Goal: Information Seeking & Learning: Learn about a topic

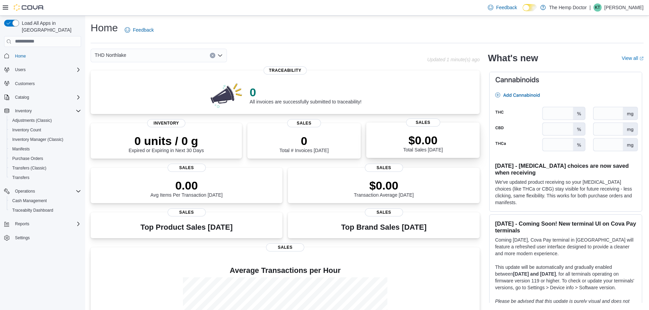
click at [425, 147] on div "$0.00 Total Sales [DATE]" at bounding box center [423, 143] width 40 height 19
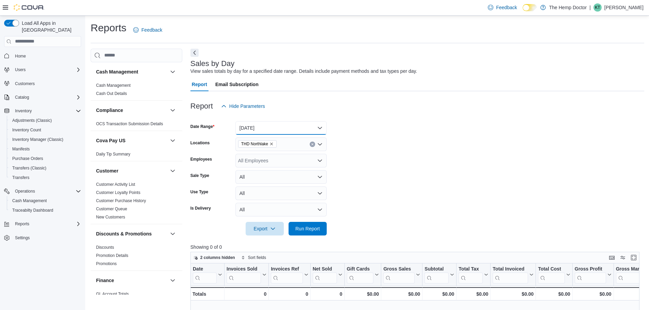
click at [291, 133] on button "Today" at bounding box center [280, 128] width 91 height 14
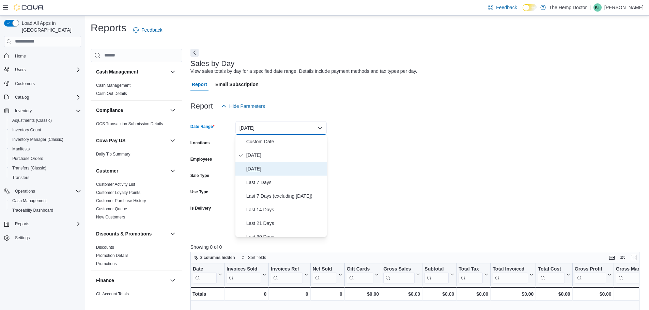
click at [278, 168] on span "Yesterday" at bounding box center [285, 169] width 78 height 8
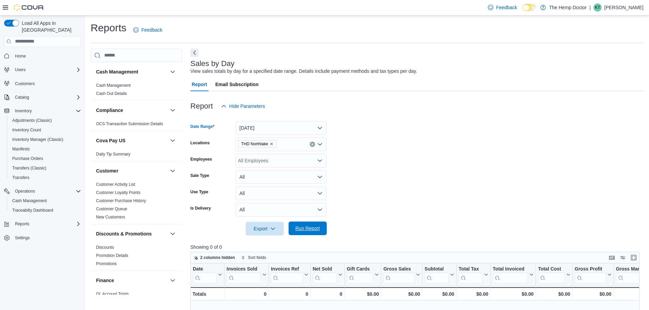
click at [310, 227] on span "Run Report" at bounding box center [307, 228] width 25 height 7
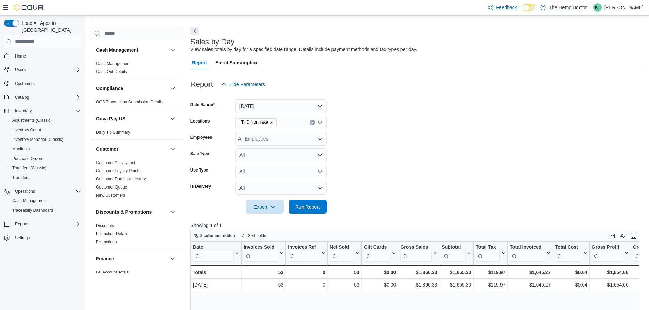
scroll to position [34, 0]
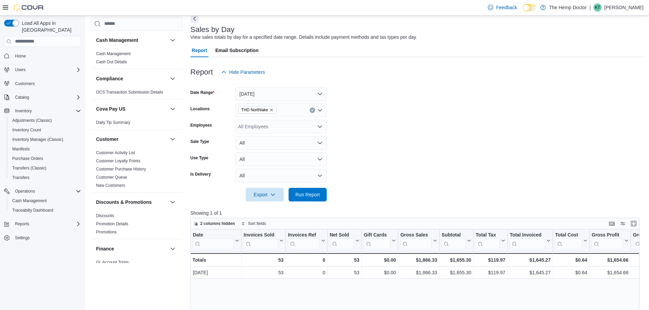
click at [282, 111] on div "THD Northlake" at bounding box center [280, 111] width 91 height 14
click at [274, 134] on span "THD Concord" at bounding box center [264, 131] width 29 height 7
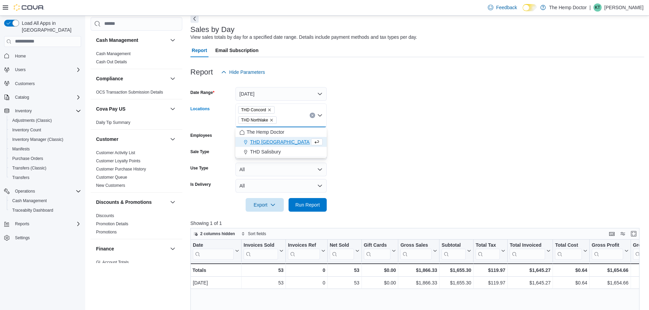
click at [273, 120] on icon "Remove THD Northlake from selection in this group" at bounding box center [271, 120] width 3 height 3
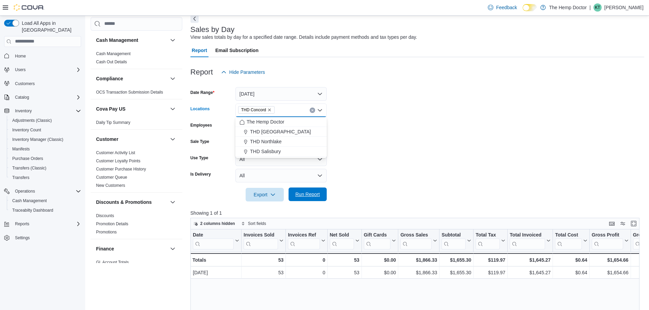
click at [310, 191] on span "Run Report" at bounding box center [308, 195] width 30 height 14
click at [270, 110] on icon "Remove THD Concord from selection in this group" at bounding box center [270, 110] width 4 height 4
click at [274, 158] on span "THD Salisbury" at bounding box center [265, 161] width 31 height 7
click at [304, 195] on span "Run Report" at bounding box center [307, 194] width 25 height 7
click at [271, 108] on icon "Remove THD Salisbury from selection in this group" at bounding box center [271, 110] width 4 height 4
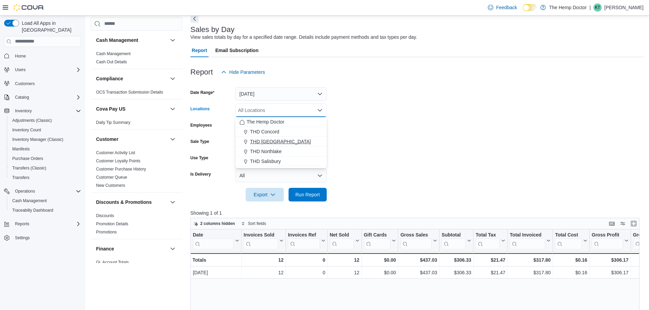
click at [276, 141] on span "THD Mooresville" at bounding box center [280, 141] width 61 height 7
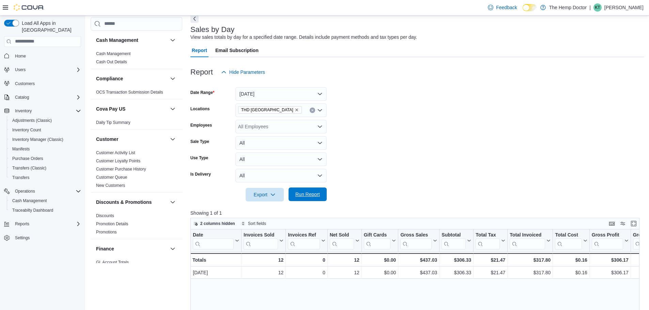
click at [302, 197] on span "Run Report" at bounding box center [307, 194] width 25 height 7
drag, startPoint x: 453, startPoint y: 262, endPoint x: 470, endPoint y: 259, distance: 17.6
click at [470, 259] on div "$1,858.43" at bounding box center [457, 260] width 30 height 8
click at [486, 176] on form "Date Range Yesterday Locations THD Mooresville Employees All Employees Sale Typ…" at bounding box center [418, 140] width 454 height 123
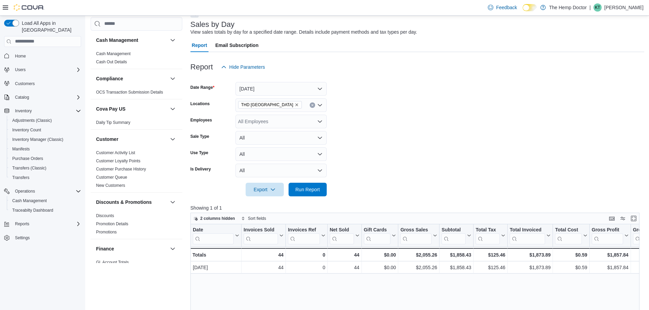
scroll to position [34, 0]
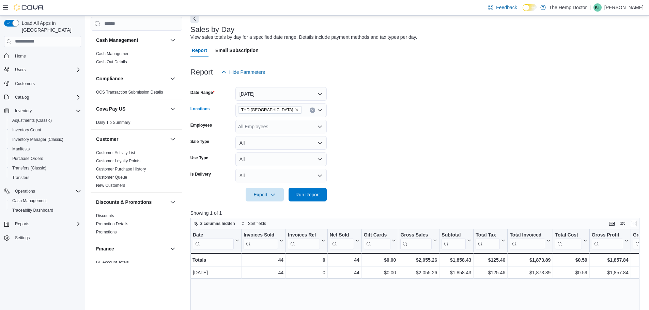
click at [291, 109] on div "THD Mooresville" at bounding box center [280, 111] width 91 height 14
click at [282, 144] on div "THD Northlake" at bounding box center [281, 141] width 83 height 7
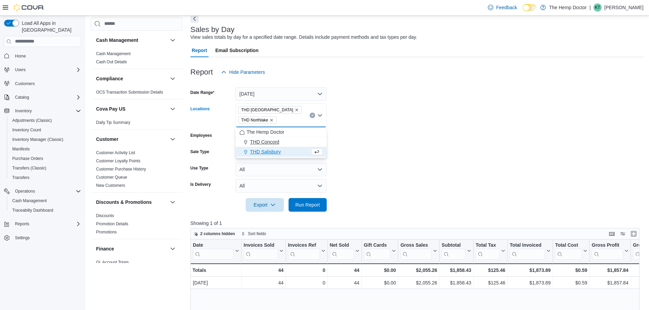
click at [277, 140] on span "THD Concord" at bounding box center [264, 142] width 29 height 7
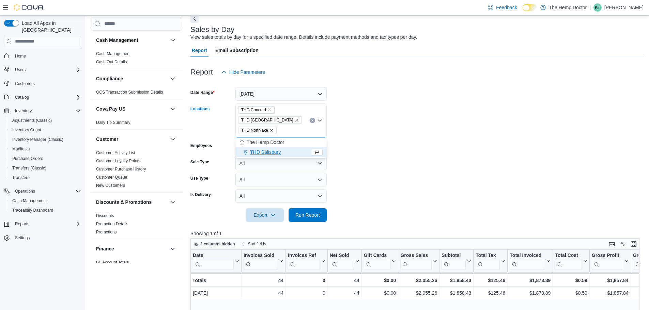
click at [277, 148] on button "THD Salisbury" at bounding box center [280, 153] width 91 height 10
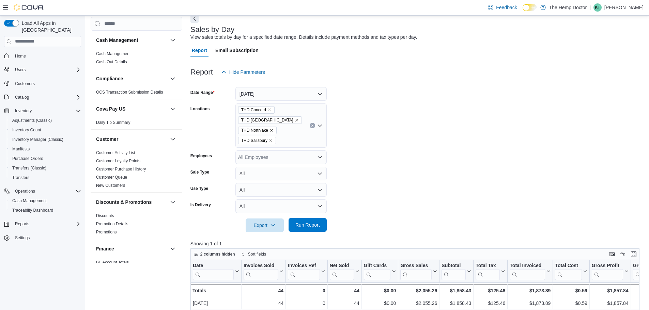
click at [317, 231] on span "Run Report" at bounding box center [308, 225] width 30 height 14
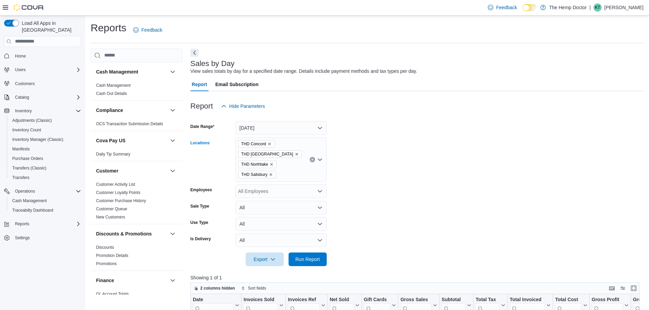
click at [270, 144] on icon "Remove THD Concord from selection in this group" at bounding box center [269, 144] width 3 height 3
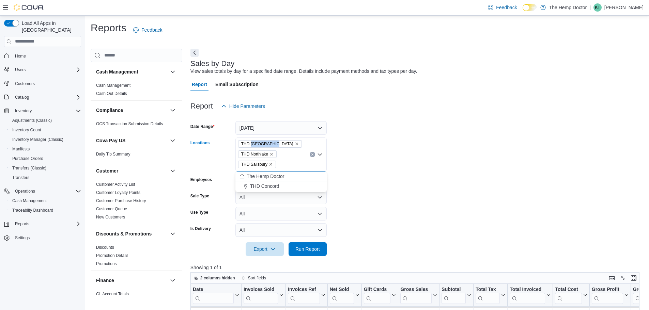
click at [270, 144] on span "THD Mooresville" at bounding box center [267, 144] width 52 height 7
click at [295, 144] on icon "Remove THD Mooresville from selection in this group" at bounding box center [297, 144] width 4 height 4
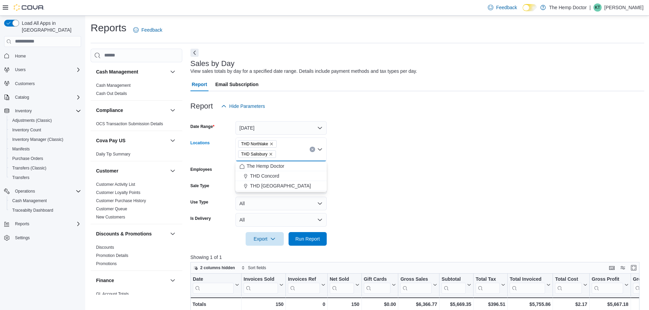
click at [274, 144] on icon "Remove THD Northlake from selection in this group" at bounding box center [272, 144] width 4 height 4
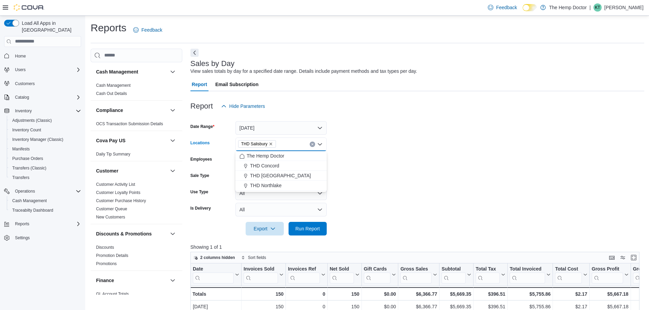
click at [272, 142] on icon "Remove THD Salisbury from selection in this group" at bounding box center [271, 144] width 4 height 4
click at [436, 158] on form "Date Range Yesterday Locations All Locations Combo box. Selected. Combo box inp…" at bounding box center [418, 174] width 454 height 123
click at [22, 53] on span "Home" at bounding box center [20, 56] width 11 height 8
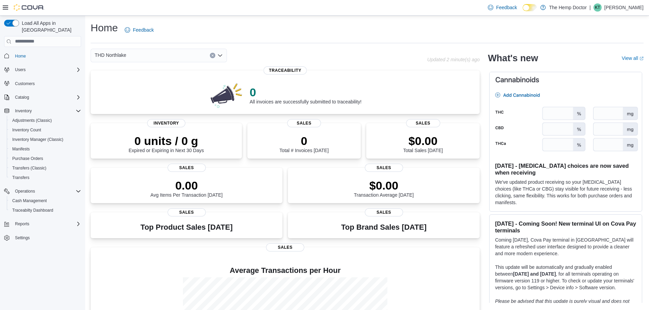
click at [148, 54] on div "THD Northlake" at bounding box center [159, 56] width 136 height 14
click at [236, 36] on div "Home Feedback" at bounding box center [367, 30] width 553 height 18
click at [34, 66] on div "Users" at bounding box center [46, 70] width 69 height 8
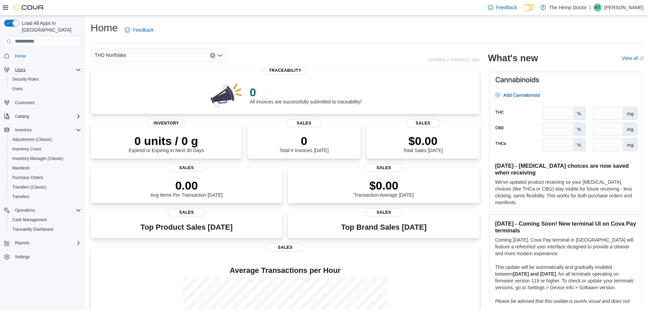
click at [31, 66] on div "Users" at bounding box center [46, 70] width 69 height 8
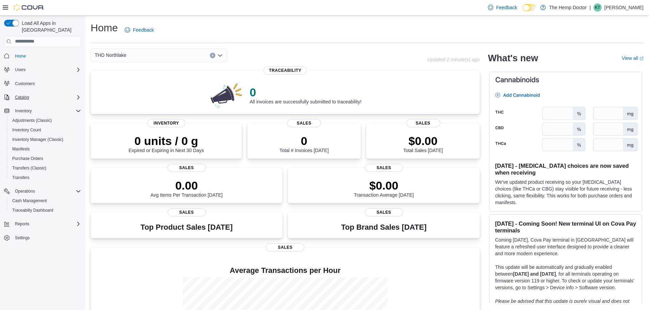
click at [48, 93] on div "Catalog" at bounding box center [46, 97] width 69 height 8
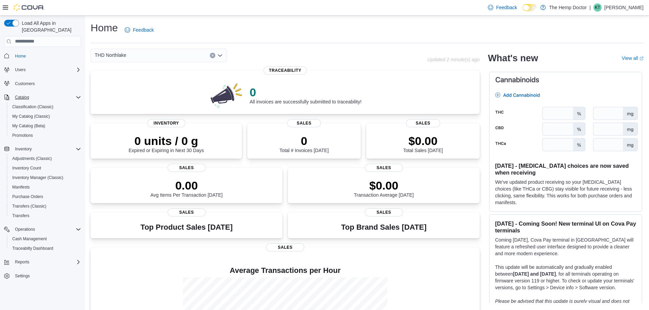
click at [48, 93] on div "Catalog" at bounding box center [46, 97] width 69 height 8
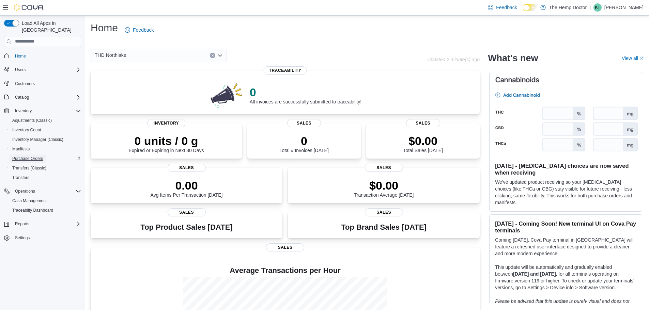
click at [35, 156] on span "Purchase Orders" at bounding box center [27, 158] width 31 height 5
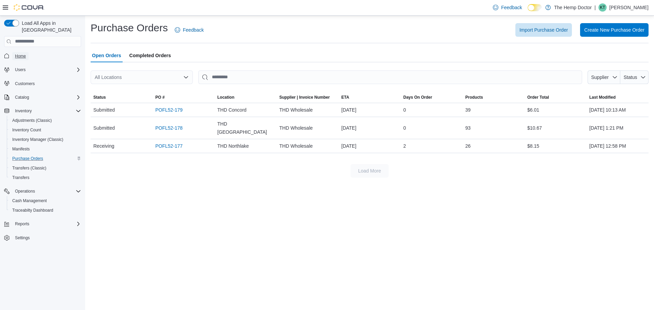
click at [28, 52] on link "Home" at bounding box center [20, 56] width 16 height 8
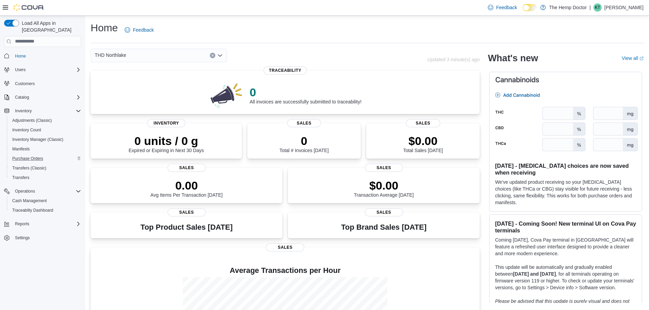
click at [178, 57] on div "THD Northlake" at bounding box center [159, 56] width 136 height 14
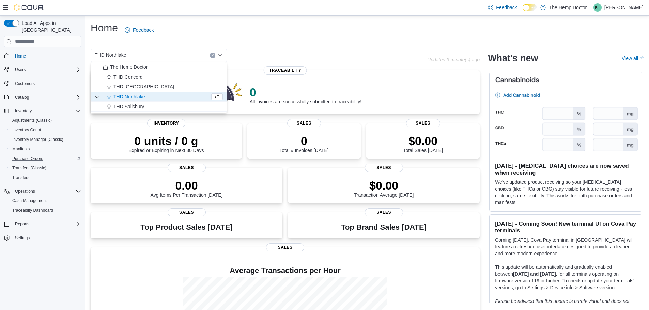
click at [155, 79] on div "THD Concord" at bounding box center [163, 77] width 120 height 7
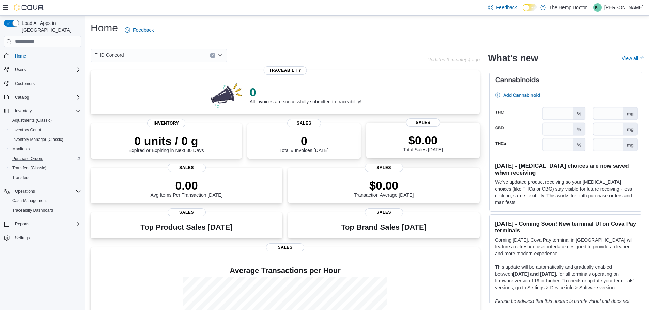
click at [420, 146] on p "$0.00" at bounding box center [423, 141] width 40 height 14
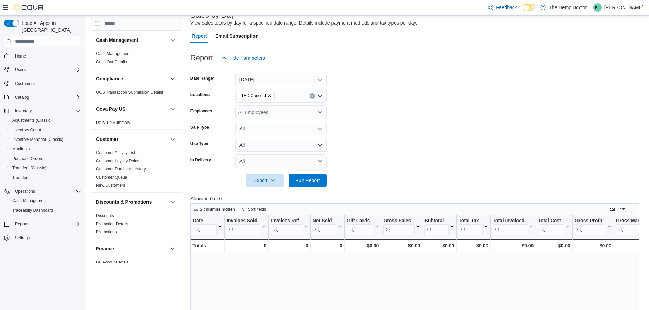
scroll to position [34, 0]
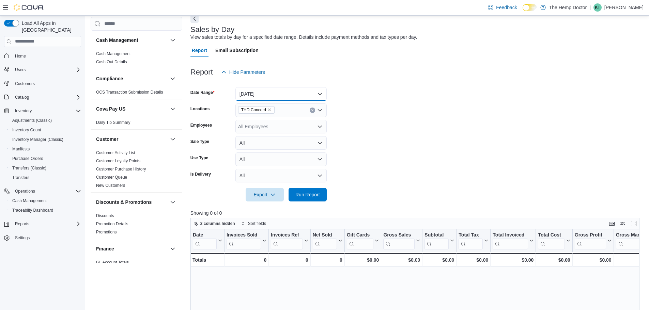
click at [291, 87] on button "Today" at bounding box center [280, 94] width 91 height 14
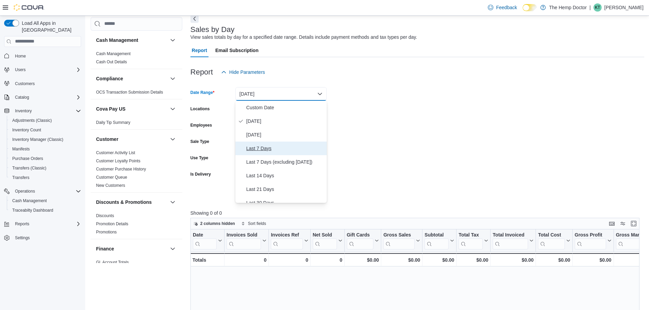
click at [280, 149] on span "Last 7 Days" at bounding box center [285, 148] width 78 height 8
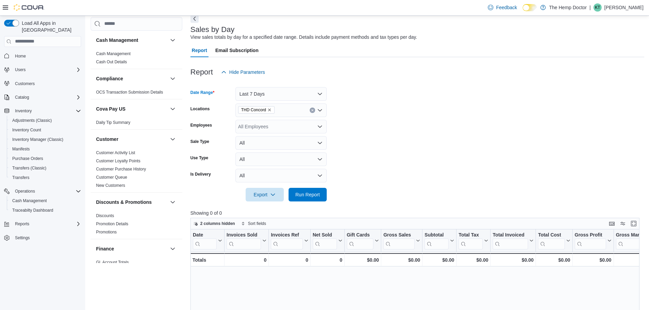
click at [281, 107] on div "THD Concord" at bounding box center [280, 111] width 91 height 14
click at [278, 130] on span "THD Mooresville" at bounding box center [280, 131] width 61 height 7
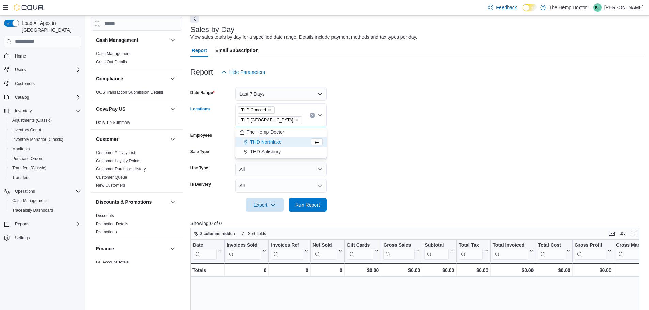
click at [278, 140] on span "THD Northlake" at bounding box center [266, 142] width 32 height 7
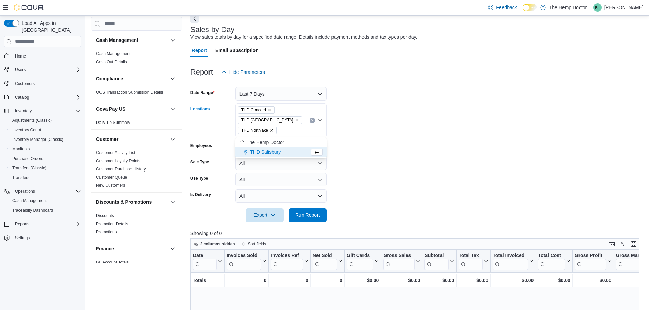
click at [280, 151] on span "THD Salisbury" at bounding box center [265, 152] width 31 height 7
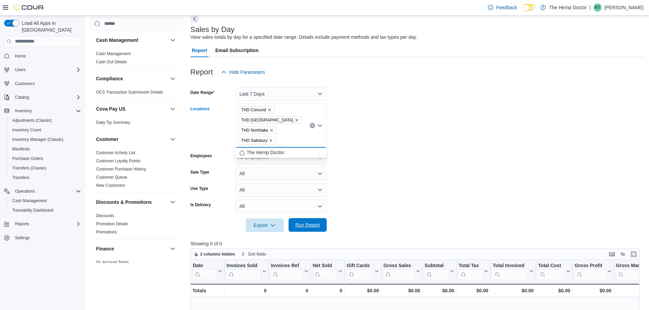
click at [309, 227] on span "Run Report" at bounding box center [307, 225] width 25 height 7
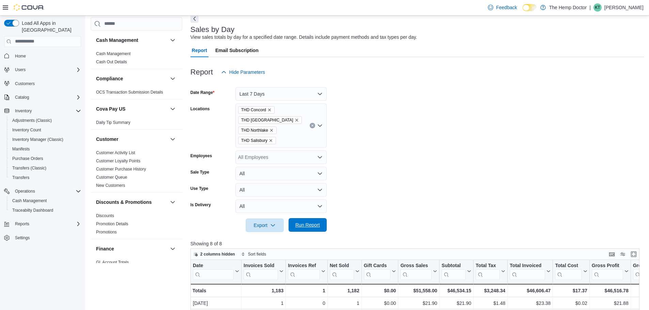
click at [306, 227] on span "Run Report" at bounding box center [307, 225] width 25 height 7
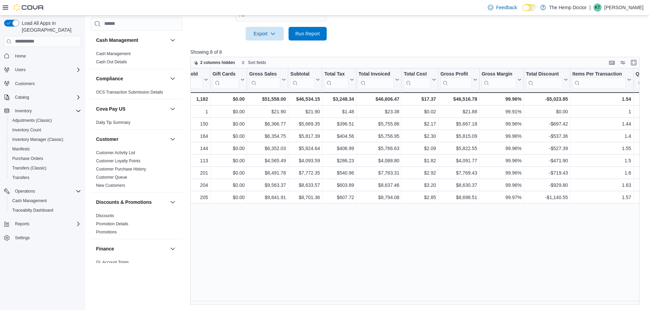
scroll to position [0, 154]
click at [552, 97] on div "-$5,023.85" at bounding box center [545, 99] width 42 height 8
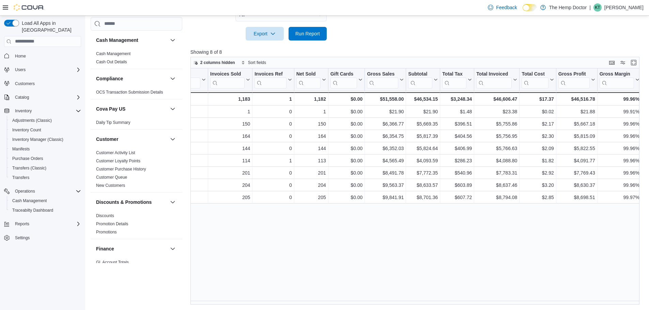
scroll to position [0, 0]
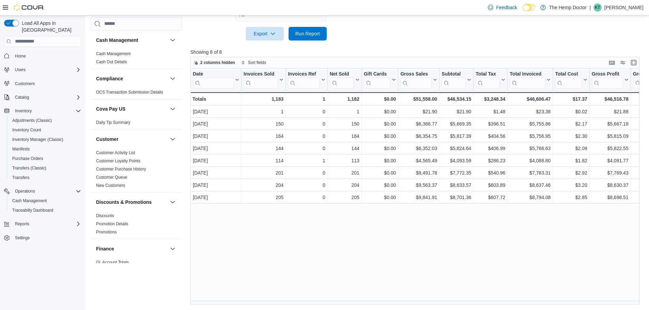
click at [443, 227] on div "Date Click to view column header actions Invoices Sold Click to view column hea…" at bounding box center [418, 187] width 454 height 237
click at [125, 186] on link "New Customers" at bounding box center [110, 185] width 29 height 5
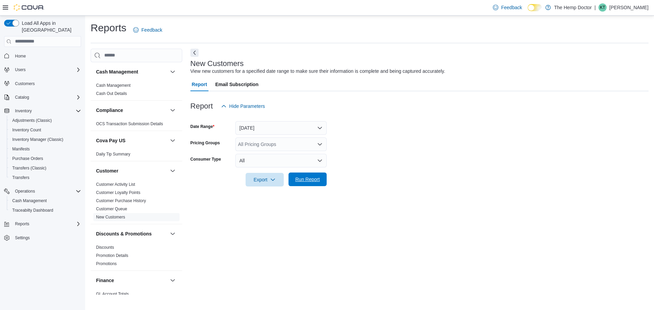
click at [316, 182] on span "Run Report" at bounding box center [307, 179] width 25 height 7
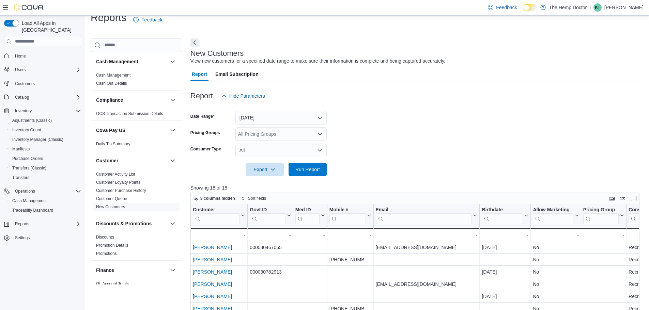
scroll to position [10, 0]
click at [281, 120] on button "Yesterday" at bounding box center [280, 118] width 91 height 14
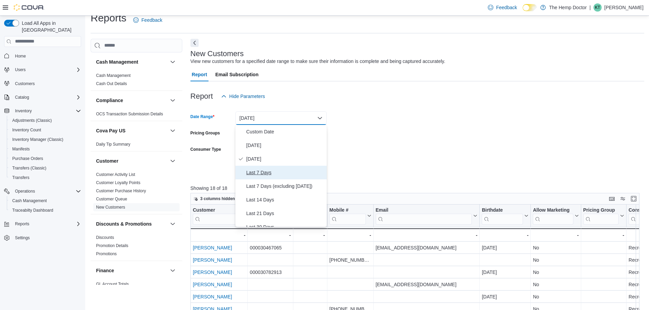
click at [280, 169] on span "Last 7 Days" at bounding box center [285, 173] width 78 height 8
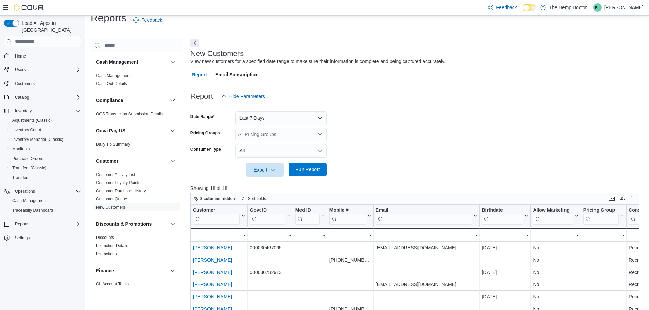
click at [301, 169] on span "Run Report" at bounding box center [307, 169] width 25 height 7
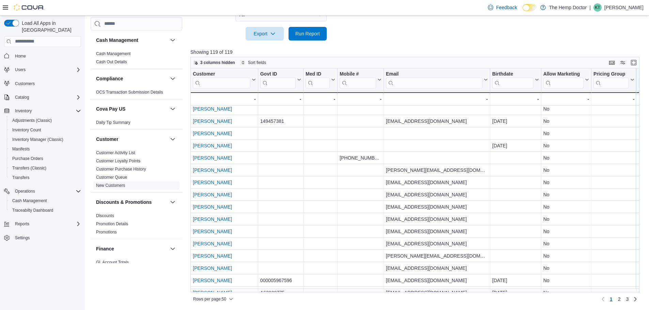
scroll to position [409, 0]
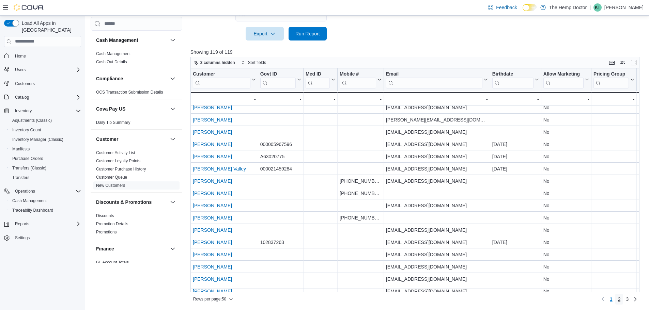
click at [622, 298] on link "2" at bounding box center [619, 299] width 8 height 11
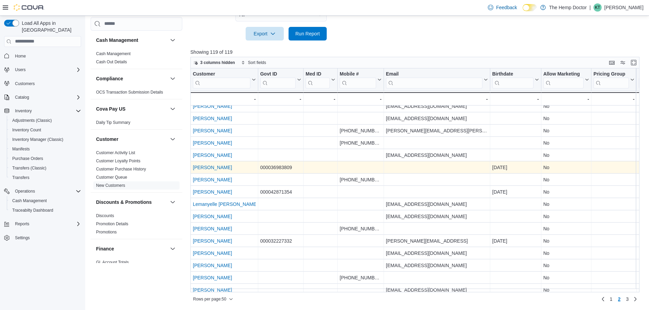
scroll to position [0, 0]
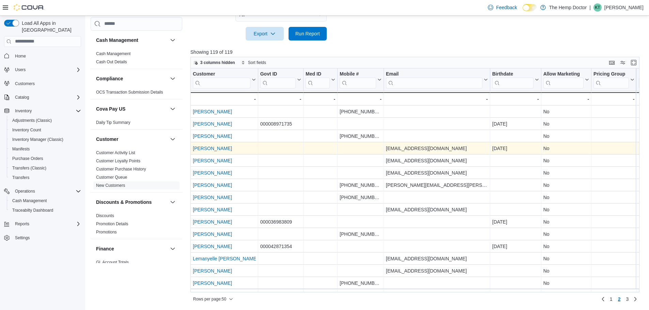
click at [213, 149] on link "Kamyle Lewis" at bounding box center [212, 148] width 39 height 5
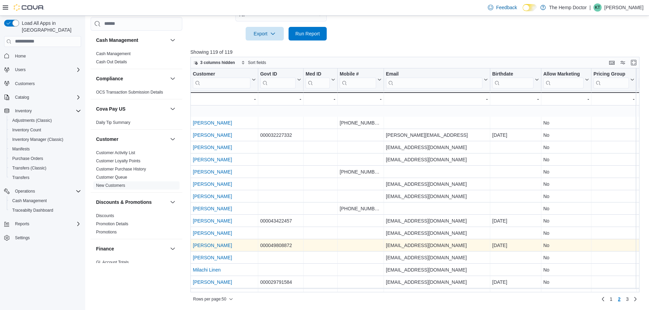
scroll to position [204, 0]
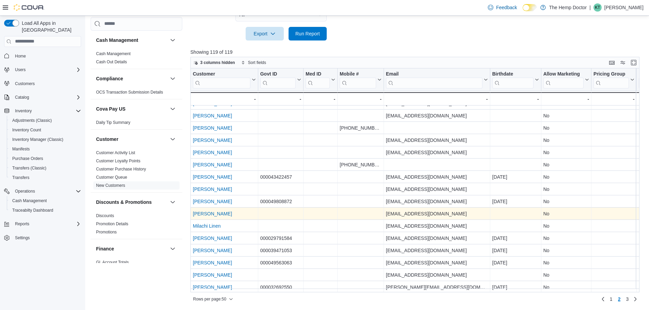
click at [211, 216] on link "Mike Greer" at bounding box center [212, 213] width 39 height 5
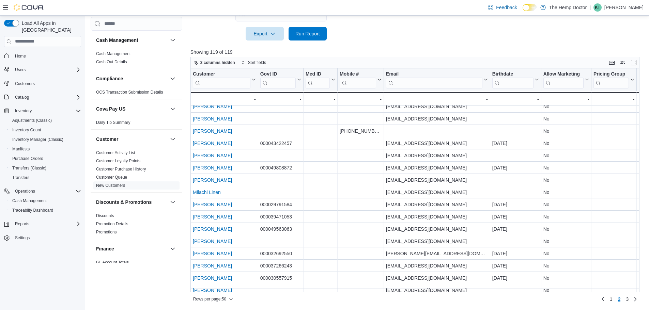
scroll to position [239, 0]
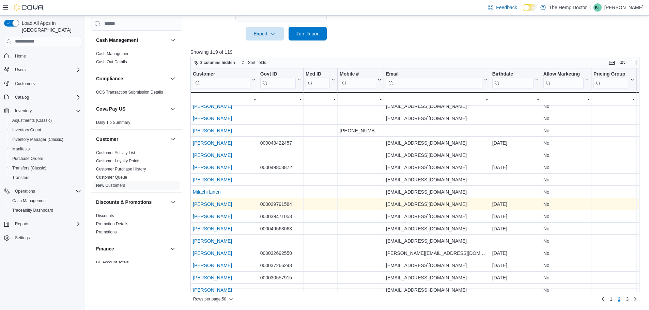
click at [204, 203] on link "Molly Jean Geldard" at bounding box center [212, 204] width 39 height 5
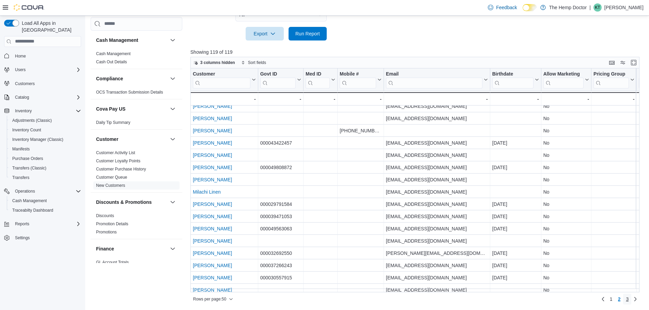
click at [631, 299] on link "3" at bounding box center [627, 299] width 8 height 11
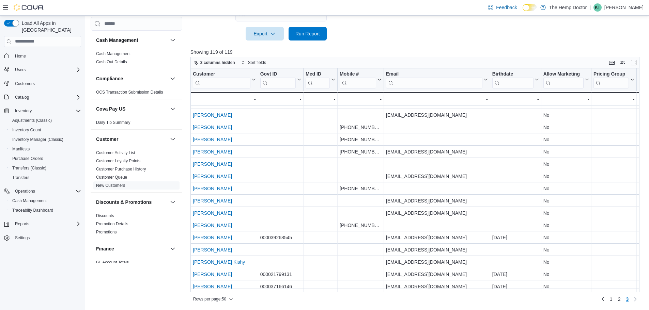
scroll to position [49, 0]
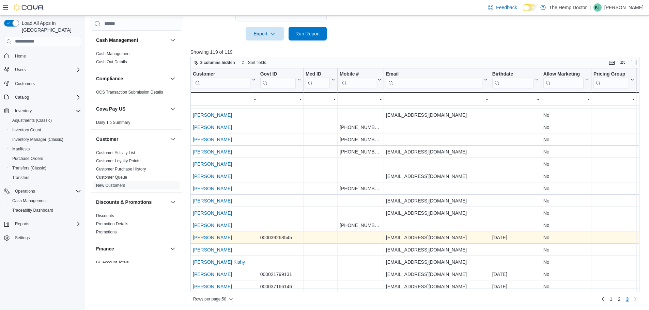
click at [211, 235] on link "Tyler Efird" at bounding box center [212, 237] width 39 height 5
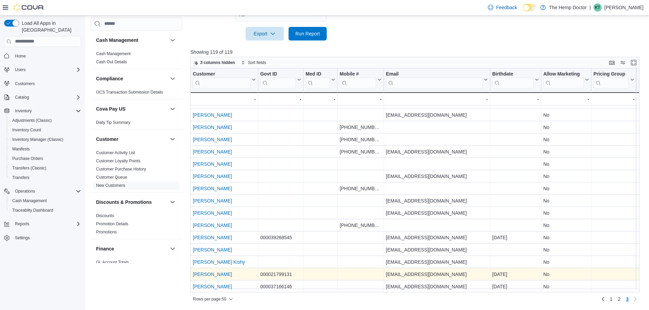
click at [214, 273] on link "William Shepard" at bounding box center [212, 274] width 39 height 5
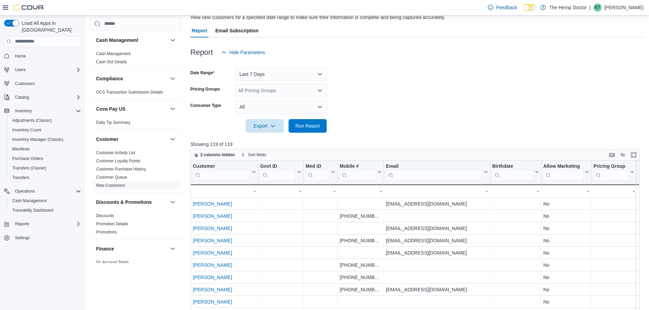
scroll to position [44, 0]
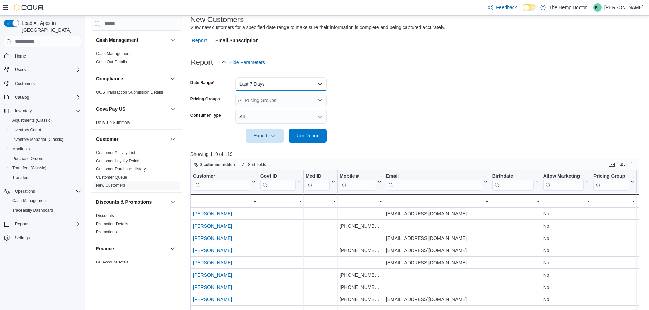
click at [278, 83] on button "Last 7 Days" at bounding box center [280, 84] width 91 height 14
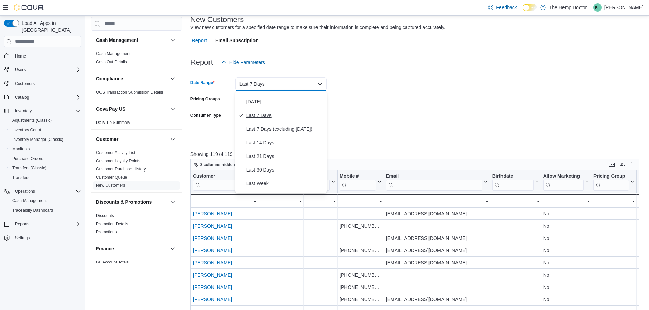
scroll to position [34, 0]
click at [271, 159] on span "Last 30 Days" at bounding box center [285, 159] width 78 height 8
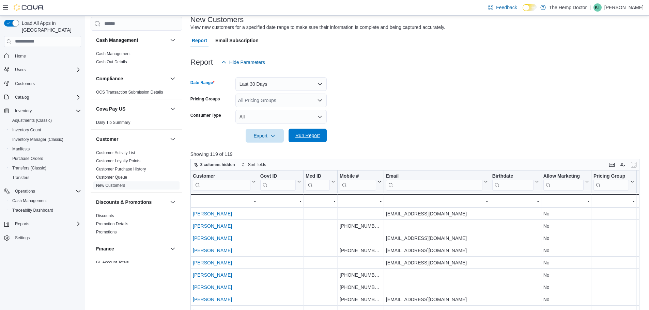
click at [304, 134] on span "Run Report" at bounding box center [307, 135] width 25 height 7
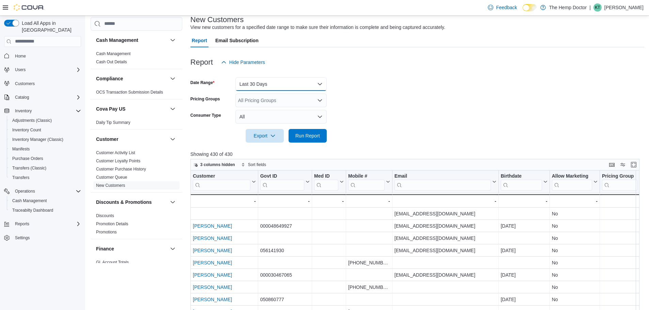
click at [293, 82] on button "Last 30 Days" at bounding box center [280, 84] width 91 height 14
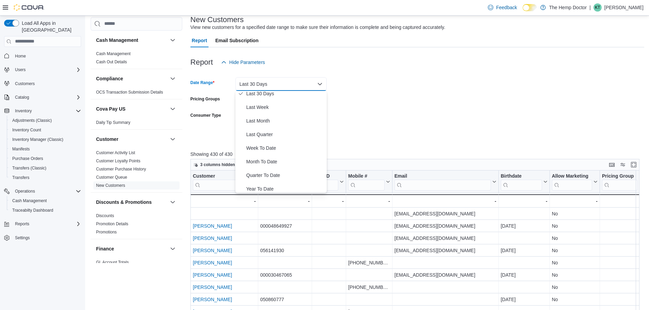
scroll to position [102, 0]
click at [269, 116] on span "Last Month" at bounding box center [285, 118] width 78 height 8
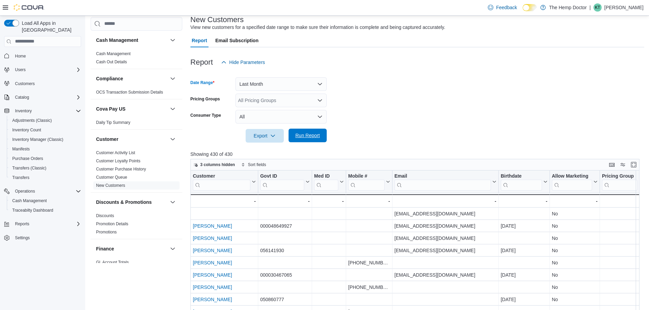
click at [314, 135] on span "Run Report" at bounding box center [307, 135] width 25 height 7
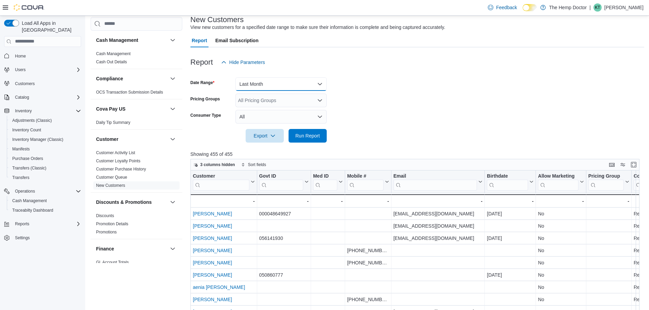
click at [296, 83] on button "Last Month" at bounding box center [280, 84] width 91 height 14
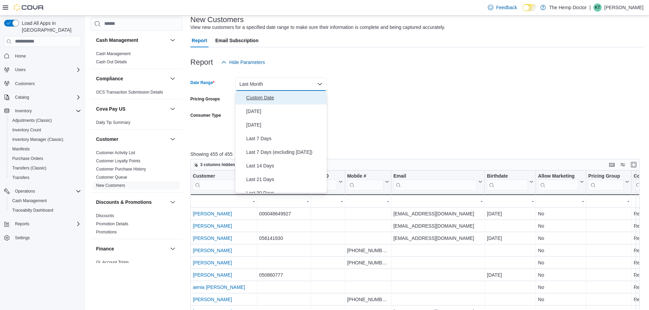
click at [273, 98] on span "Custom Date" at bounding box center [285, 98] width 78 height 8
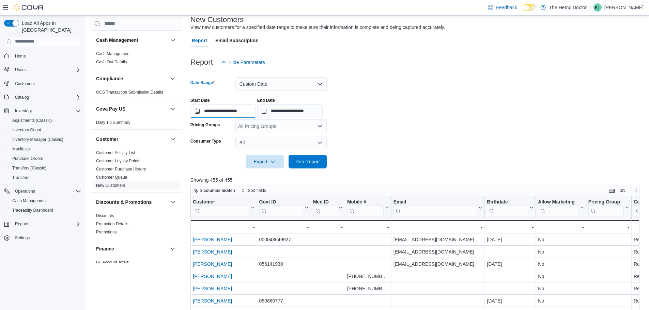
click at [240, 113] on input "**********" at bounding box center [223, 112] width 65 height 14
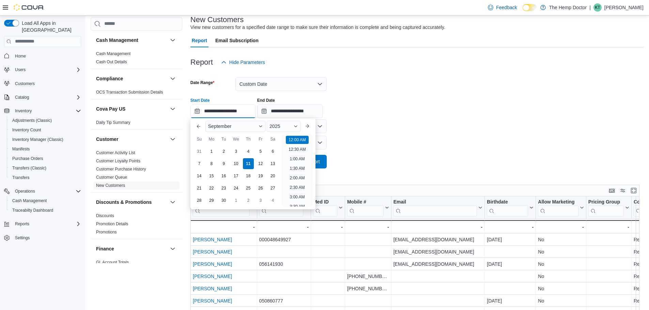
scroll to position [21, 0]
click at [198, 126] on button "Previous Month" at bounding box center [198, 126] width 11 height 11
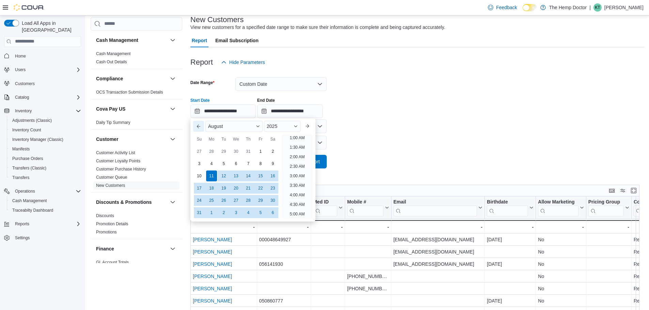
scroll to position [1, 0]
click at [198, 126] on button "Previous Month" at bounding box center [198, 126] width 11 height 11
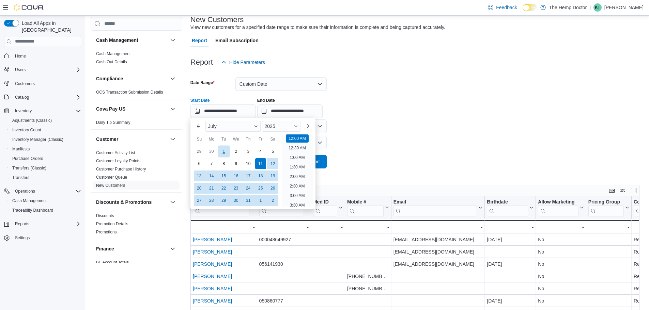
click at [226, 151] on div "1" at bounding box center [224, 152] width 12 height 12
type input "**********"
click at [296, 111] on input "**********" at bounding box center [289, 112] width 65 height 14
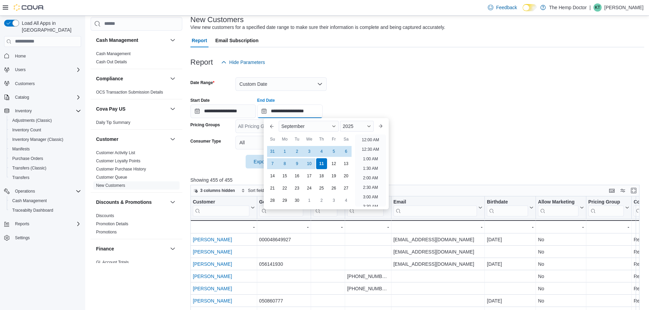
scroll to position [387, 0]
click at [271, 126] on button "Previous Month" at bounding box center [272, 126] width 11 height 11
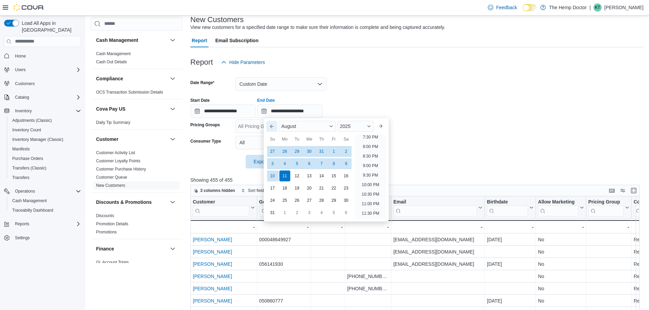
click at [271, 126] on button "Previous Month" at bounding box center [272, 126] width 11 height 11
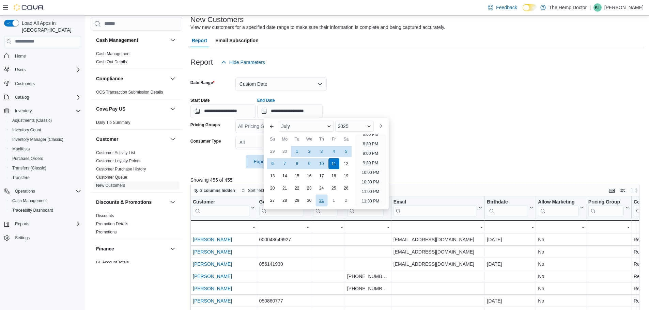
click at [319, 200] on div "31" at bounding box center [322, 201] width 12 height 12
type input "**********"
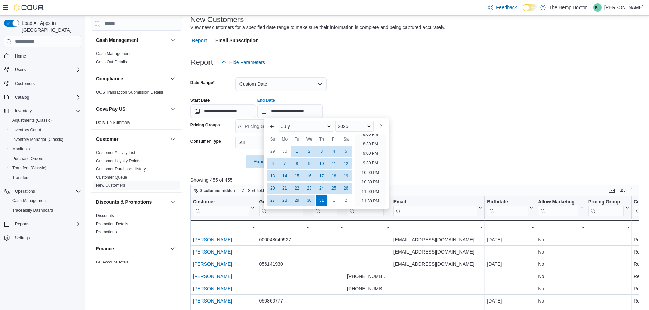
click at [426, 164] on form "**********" at bounding box center [418, 119] width 454 height 100
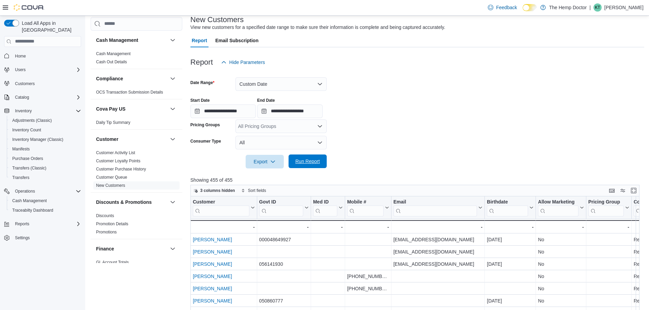
click at [307, 163] on span "Run Report" at bounding box center [307, 161] width 25 height 7
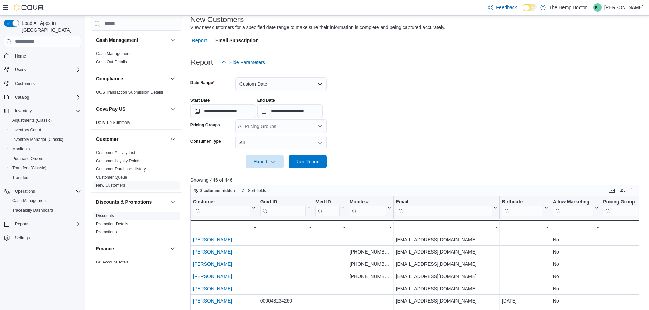
click at [105, 214] on link "Discounts" at bounding box center [105, 216] width 18 height 5
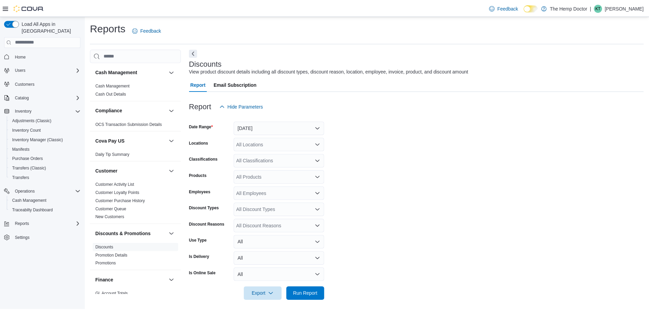
scroll to position [4, 0]
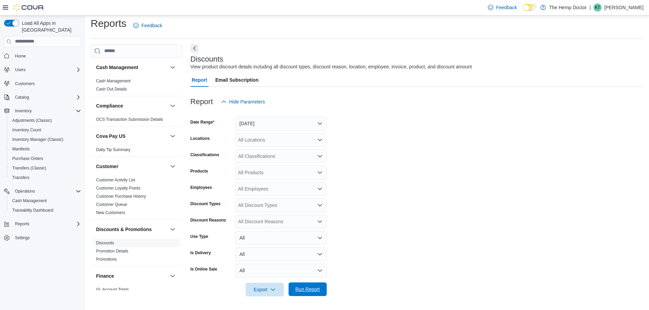
click at [315, 290] on span "Run Report" at bounding box center [307, 289] width 25 height 7
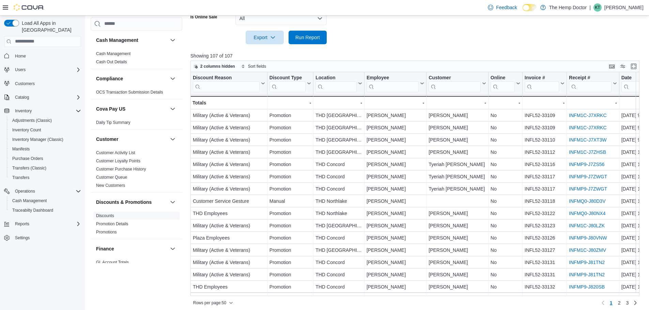
scroll to position [261, 0]
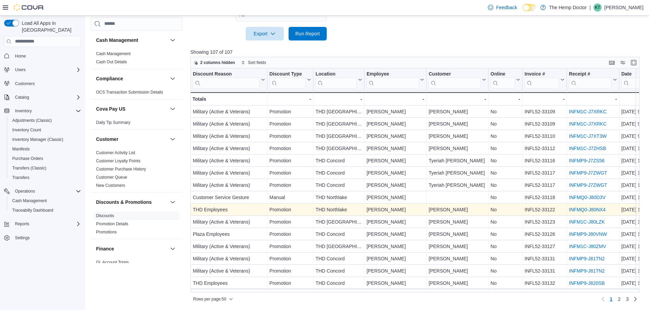
click at [575, 210] on link "INFMQ0-J80NX4" at bounding box center [587, 209] width 36 height 5
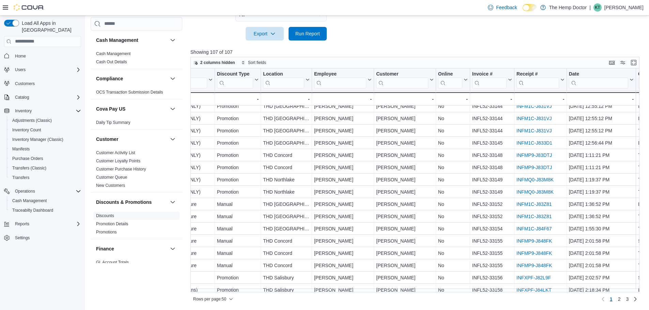
scroll to position [239, 50]
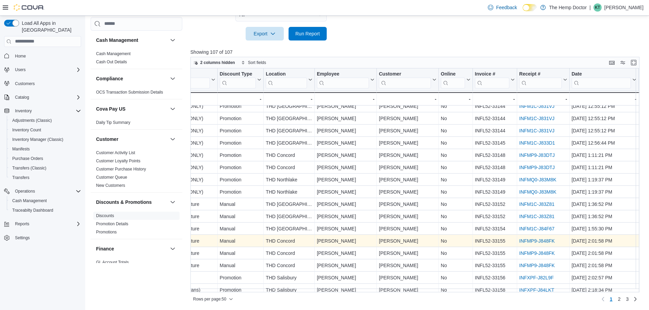
click at [530, 241] on link "INFMP9-J848FK" at bounding box center [536, 241] width 35 height 5
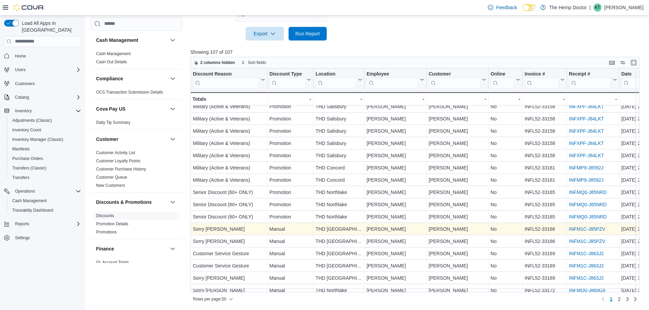
scroll to position [429, 0]
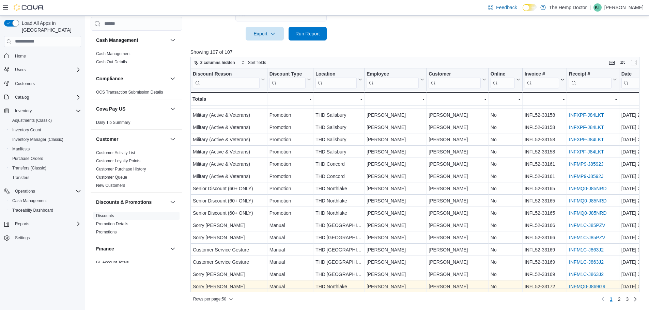
click at [580, 284] on link "INFMQ0-J869G9" at bounding box center [587, 286] width 36 height 5
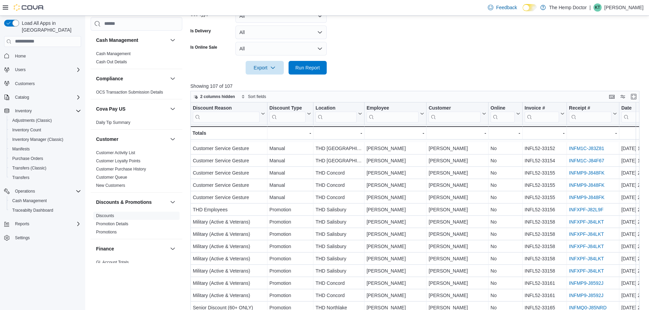
scroll to position [375, 0]
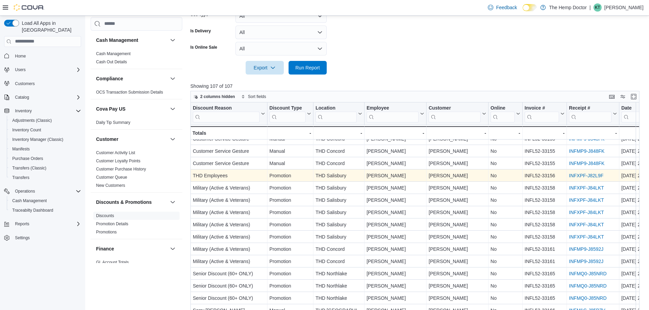
click at [591, 175] on link "INFXPF-J82L9F" at bounding box center [586, 175] width 34 height 5
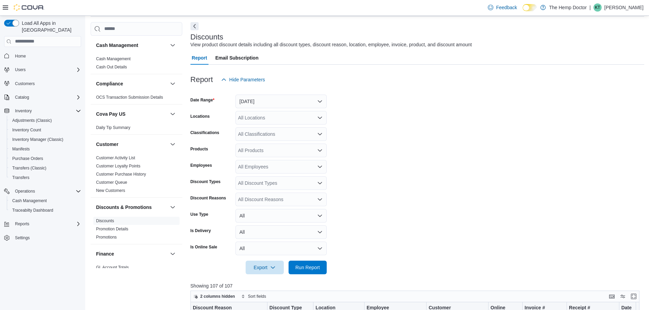
scroll to position [22, 0]
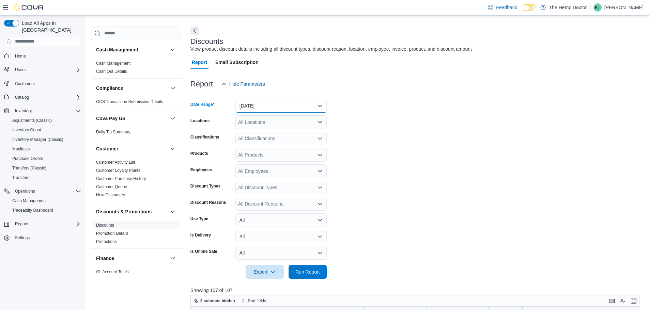
click at [275, 111] on button "Yesterday" at bounding box center [280, 106] width 91 height 14
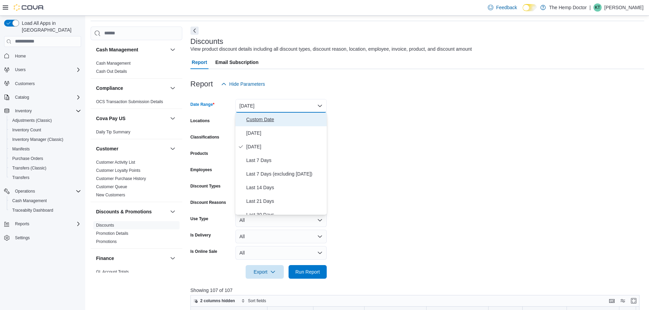
click at [274, 123] on span "Custom Date" at bounding box center [285, 120] width 78 height 8
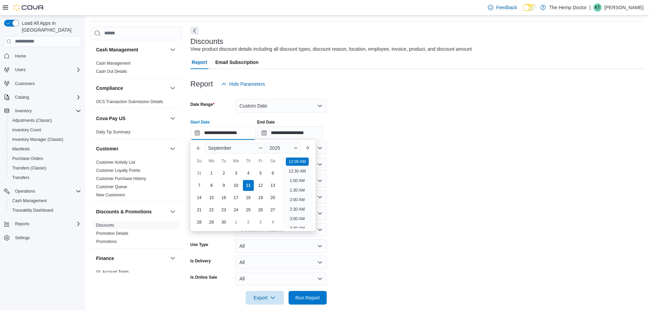
click at [229, 133] on input "**********" at bounding box center [223, 133] width 65 height 14
click at [236, 185] on div "10" at bounding box center [236, 186] width 12 height 12
click at [228, 184] on div "9" at bounding box center [224, 186] width 12 height 12
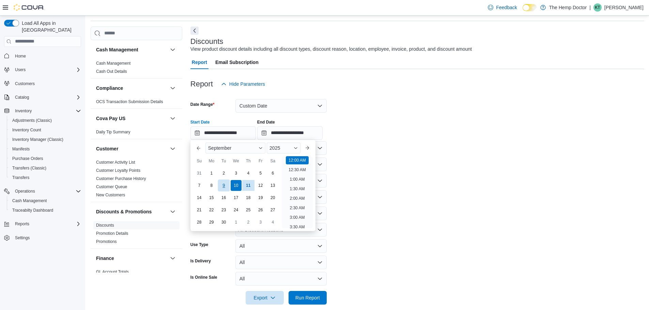
type input "**********"
click at [288, 137] on input "**********" at bounding box center [289, 133] width 65 height 14
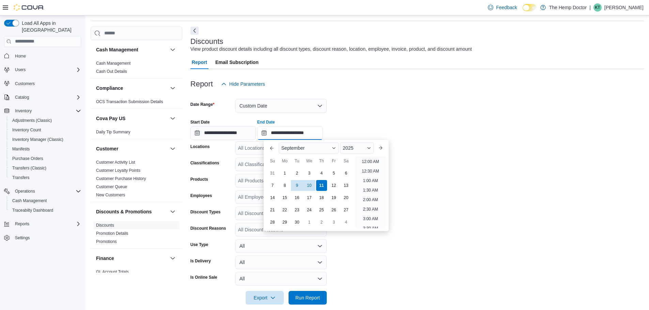
scroll to position [387, 0]
click at [296, 184] on div "9" at bounding box center [297, 186] width 12 height 12
type input "**********"
click at [447, 200] on form "**********" at bounding box center [418, 198] width 454 height 214
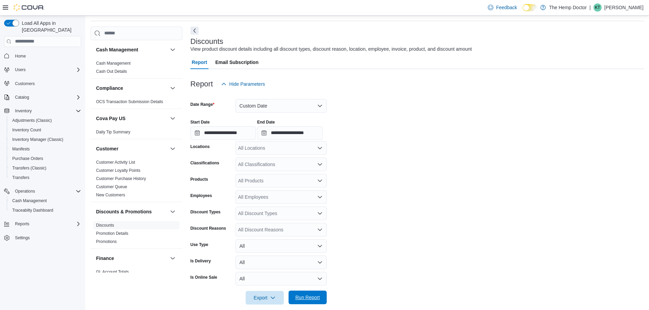
click at [297, 299] on span "Run Report" at bounding box center [307, 297] width 25 height 7
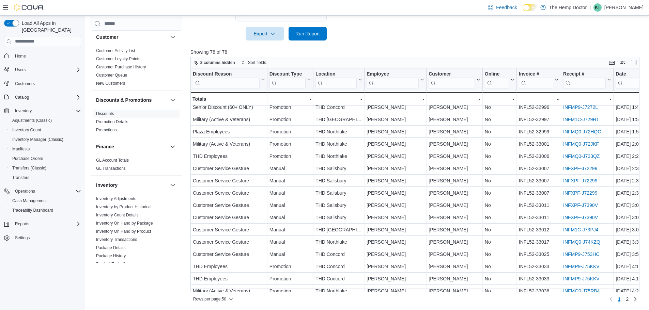
scroll to position [429, 0]
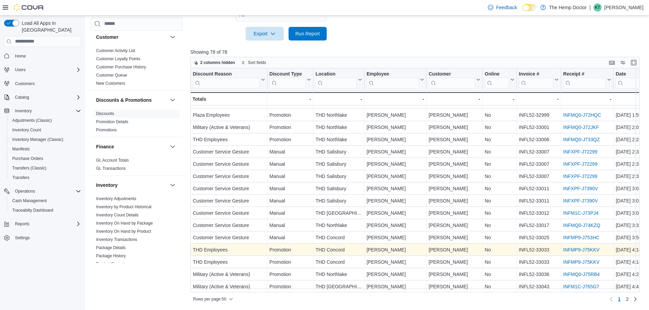
click at [585, 248] on link "INFMP9-J75KKV" at bounding box center [581, 249] width 36 height 5
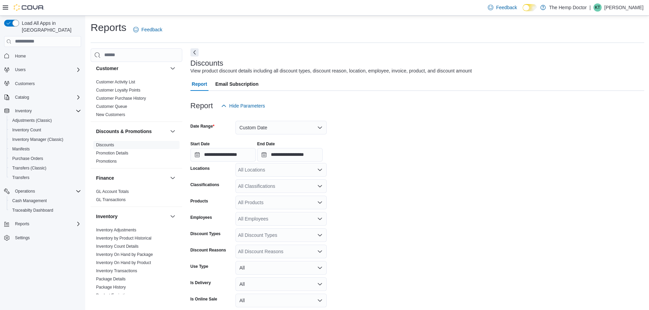
scroll to position [0, 0]
click at [23, 54] on span "Home" at bounding box center [20, 56] width 11 height 5
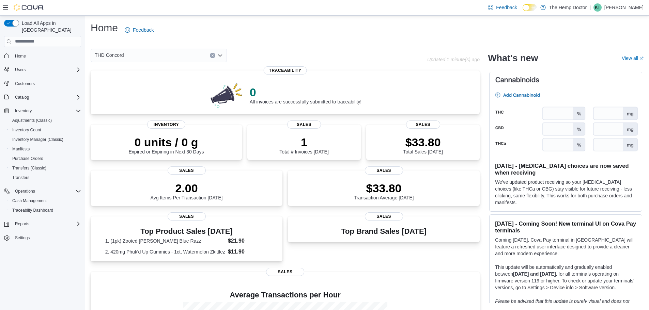
click at [173, 56] on div "THD Concord" at bounding box center [159, 56] width 136 height 14
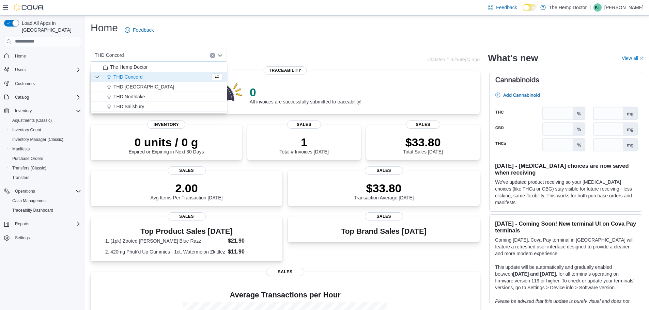
click at [148, 89] on span "THD Mooresville" at bounding box center [143, 86] width 61 height 7
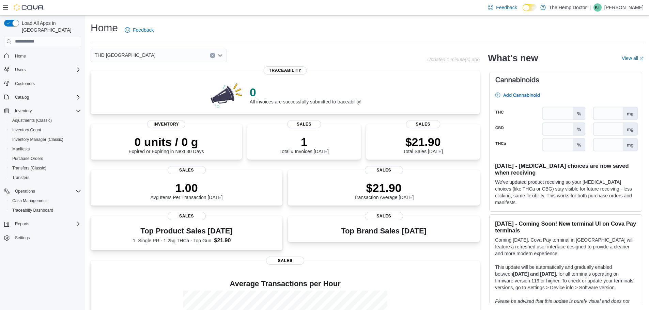
click at [155, 58] on div "THD Mooresville Combo box. Selected. THD Mooresville. Press Backspace to delete…" at bounding box center [159, 56] width 136 height 14
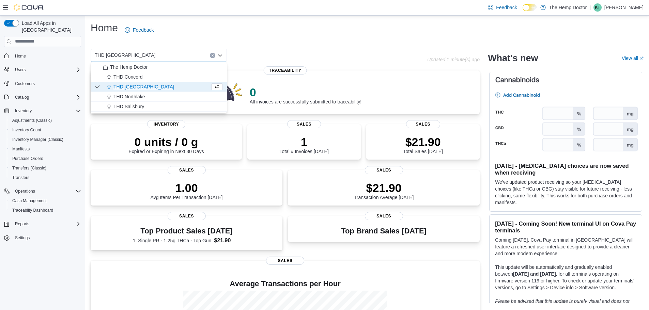
click at [138, 98] on span "THD Northlake" at bounding box center [129, 96] width 32 height 7
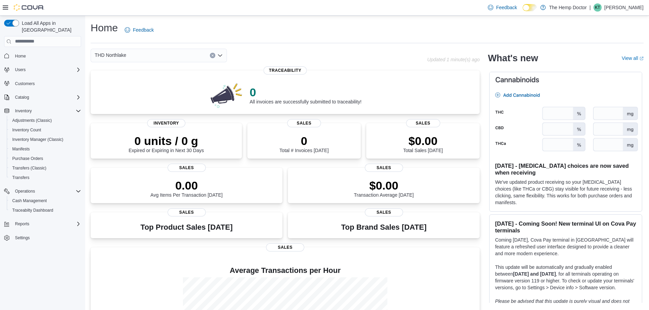
click at [163, 52] on div "THD Northlake Combo box. Selected. THD Northlake. Press Backspace to delete THD…" at bounding box center [159, 56] width 136 height 14
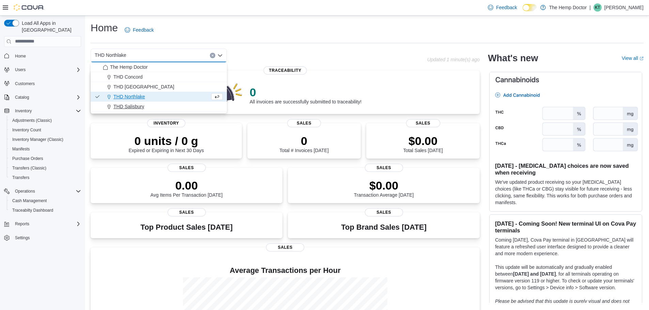
click at [150, 104] on div "THD Salisbury" at bounding box center [163, 106] width 120 height 7
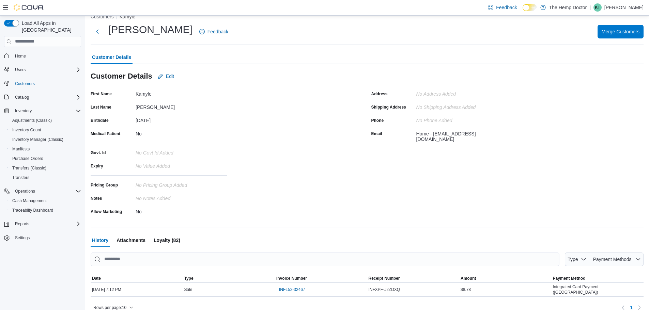
scroll to position [16, 0]
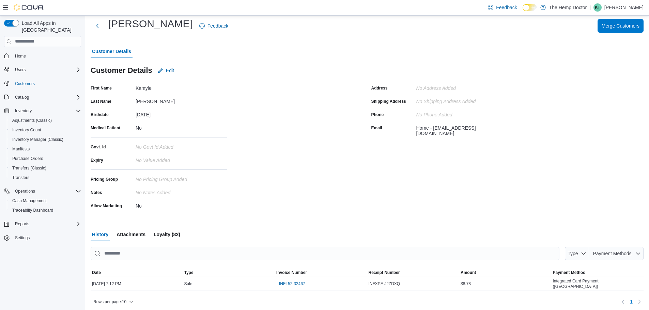
click at [165, 235] on span "Loyalty (82)" at bounding box center [167, 235] width 27 height 14
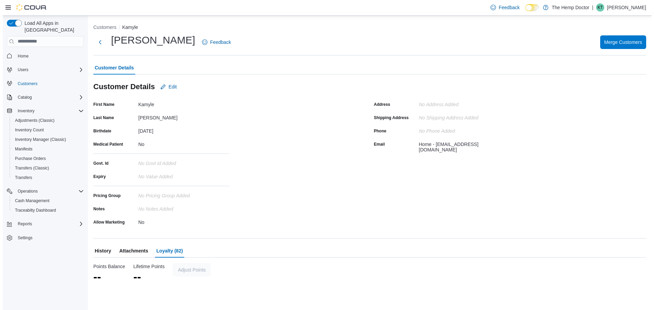
scroll to position [0, 0]
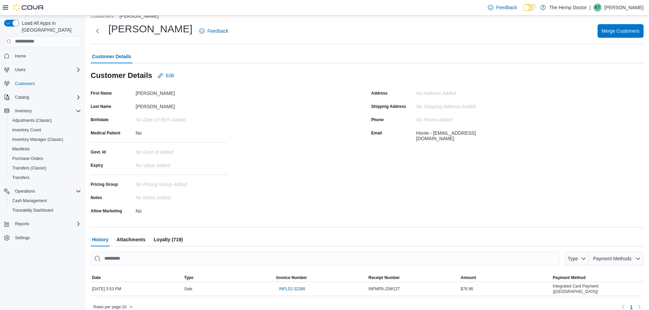
scroll to position [16, 0]
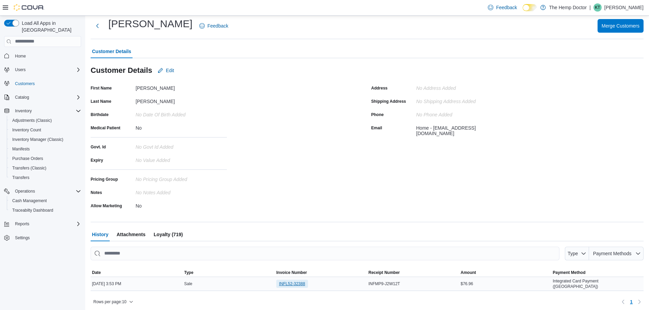
click at [292, 284] on span "INFL52-32388" at bounding box center [292, 283] width 26 height 5
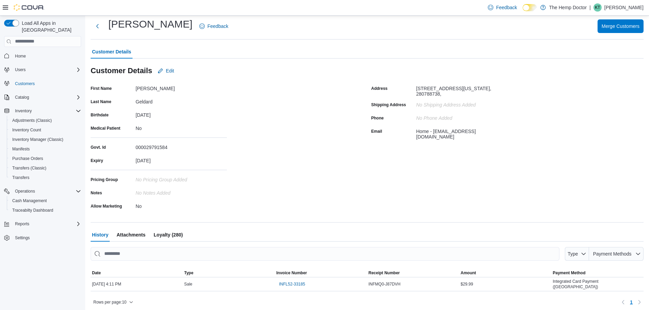
scroll to position [16, 0]
click at [304, 284] on span "INFL52-33185" at bounding box center [292, 283] width 26 height 5
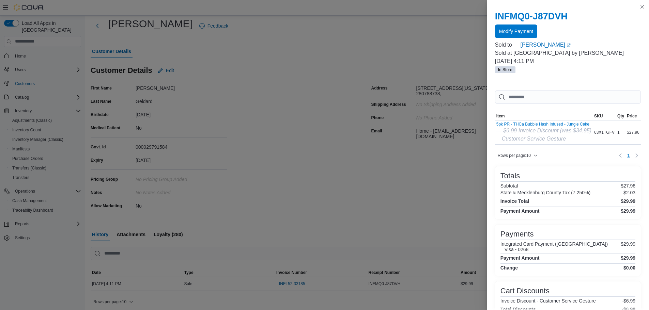
scroll to position [70, 0]
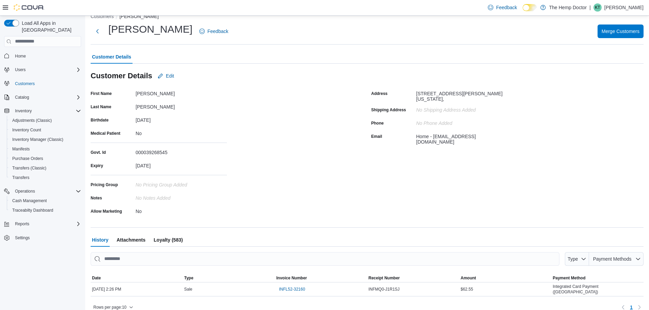
scroll to position [16, 0]
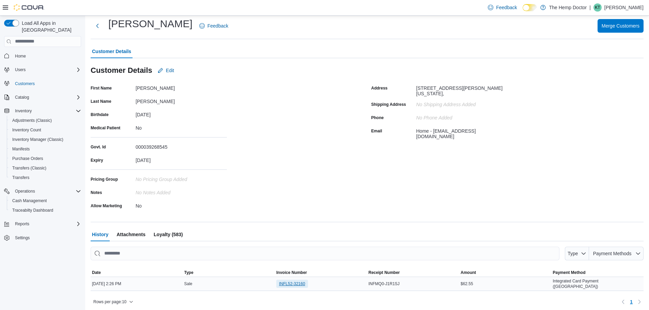
click at [298, 284] on span "INFL52-32160" at bounding box center [292, 283] width 26 height 5
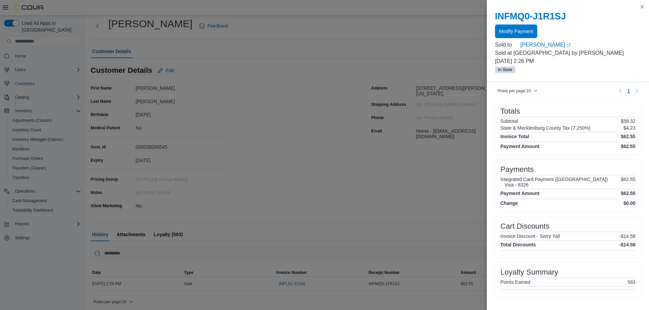
scroll to position [94, 0]
click at [643, 6] on button "Close this dialog" at bounding box center [642, 6] width 8 height 8
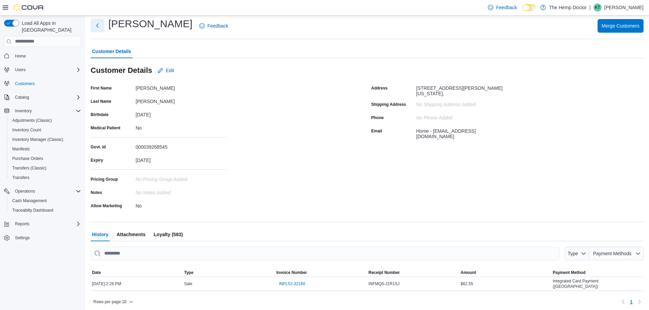
click at [96, 26] on button "Next" at bounding box center [98, 26] width 14 height 14
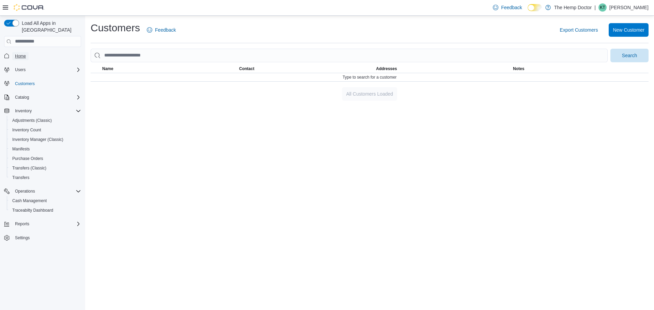
click at [20, 54] on span "Home" at bounding box center [20, 56] width 11 height 5
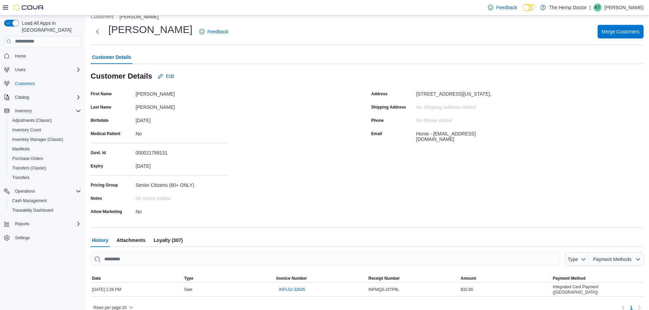
scroll to position [16, 0]
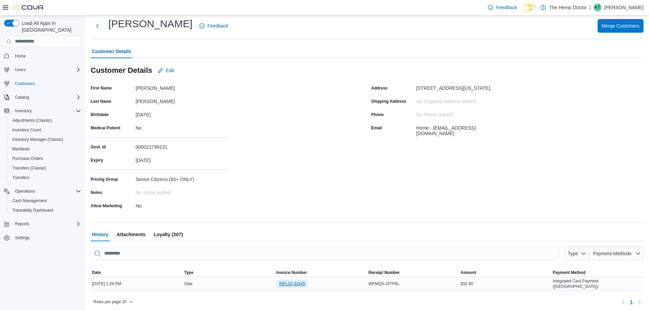
click at [289, 284] on span "INFL52-32545" at bounding box center [292, 283] width 26 height 5
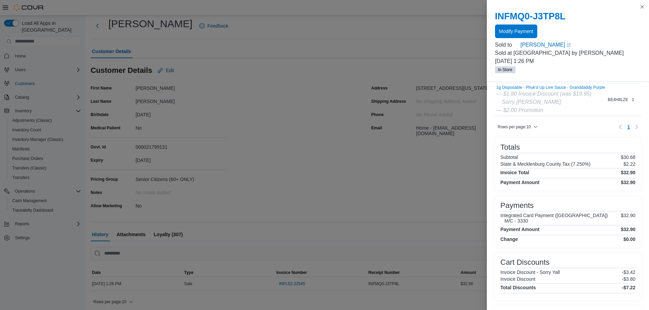
scroll to position [15, 0]
